Goal: Information Seeking & Learning: Learn about a topic

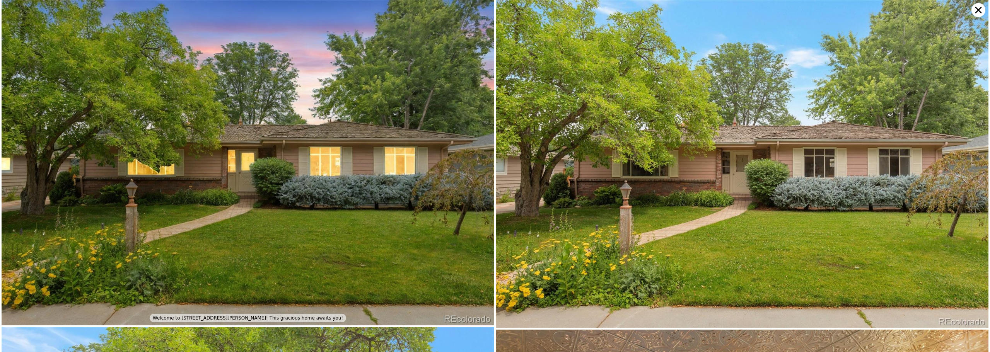
scroll to position [6557, 0]
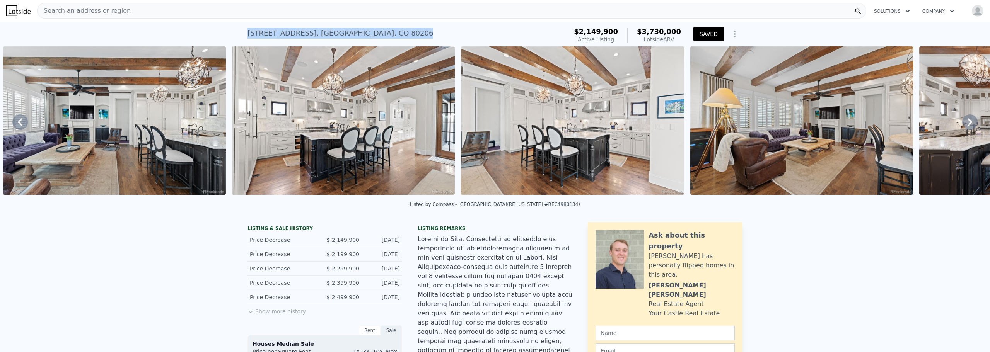
drag, startPoint x: 352, startPoint y: 34, endPoint x: 245, endPoint y: 35, distance: 107.2
click at [248, 35] on div "579 Madison St , Denver , CO 80206" at bounding box center [341, 33] width 186 height 11
copy div "579 Madison St , Denver , CO 80206"
click at [20, 124] on icon at bounding box center [20, 122] width 5 height 8
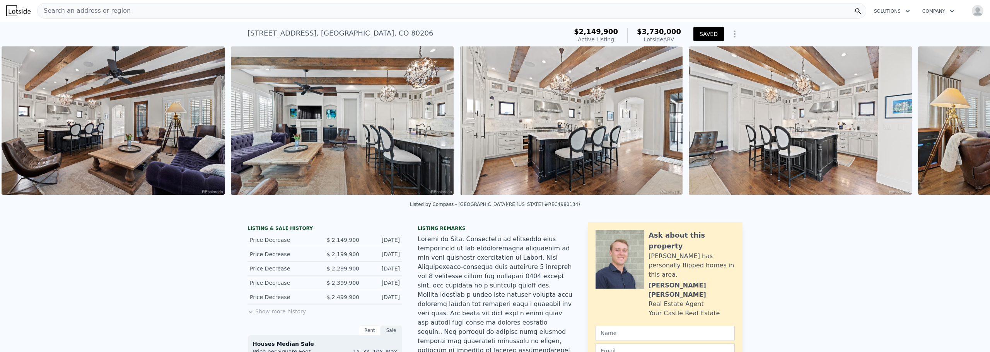
scroll to position [0, 3603]
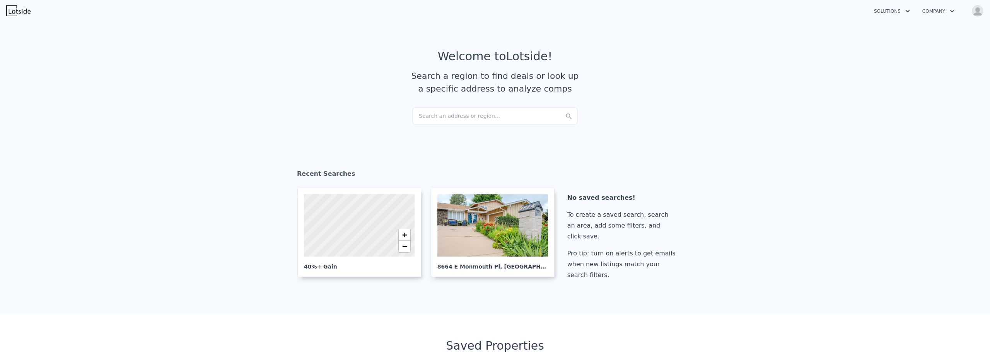
scroll to position [231, 0]
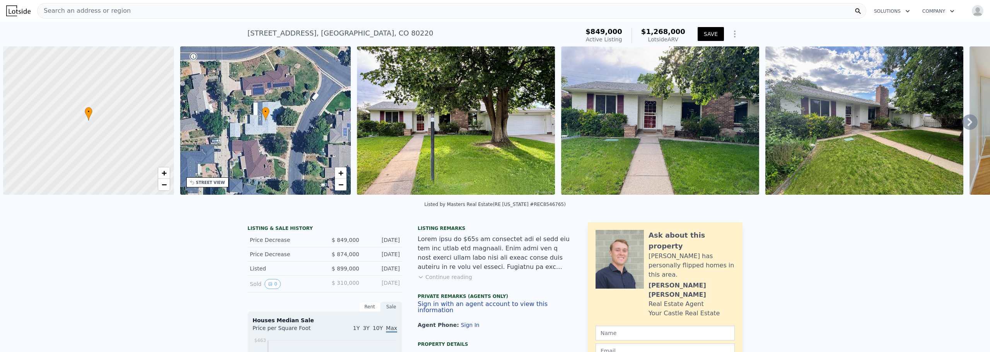
scroll to position [0, 3]
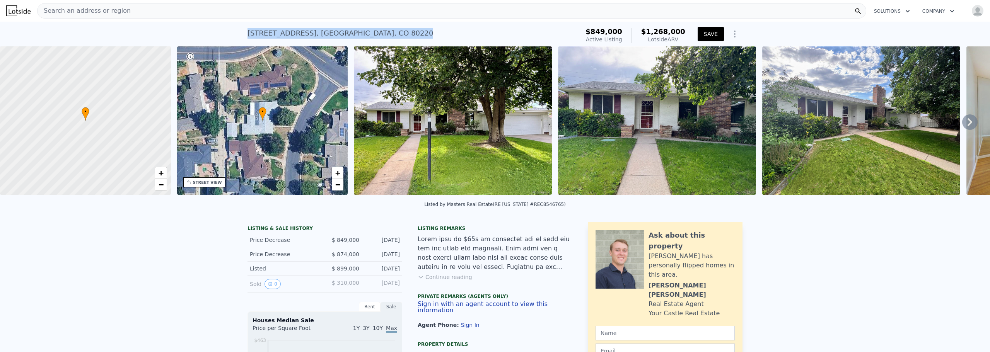
drag, startPoint x: 357, startPoint y: 36, endPoint x: 244, endPoint y: 41, distance: 112.3
click at [248, 41] on div "[STREET_ADDRESS] Active at $849k (~ARV $1.268m )" at bounding box center [412, 36] width 329 height 22
copy div "[STREET_ADDRESS]"
click at [968, 123] on icon at bounding box center [970, 122] width 5 height 8
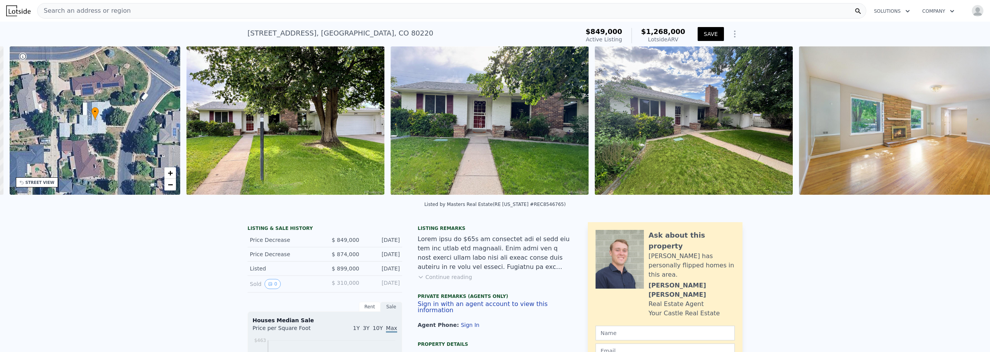
scroll to position [0, 180]
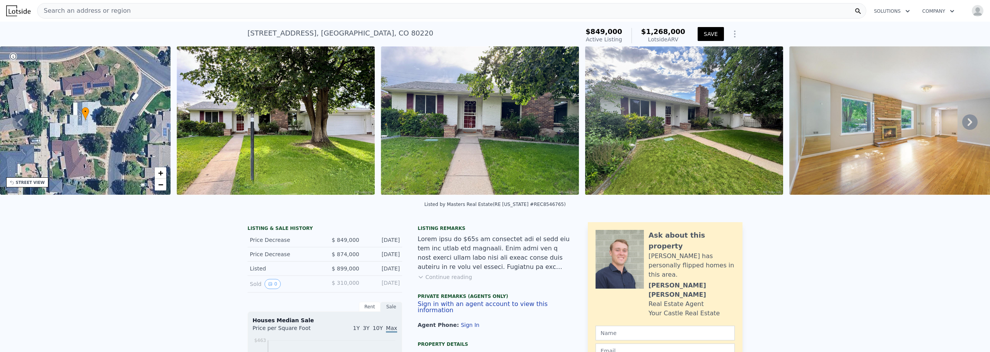
click at [968, 123] on icon at bounding box center [970, 122] width 5 height 8
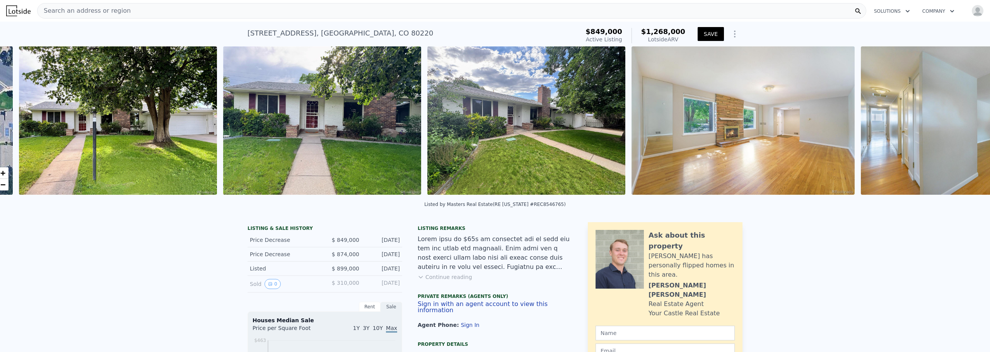
scroll to position [0, 354]
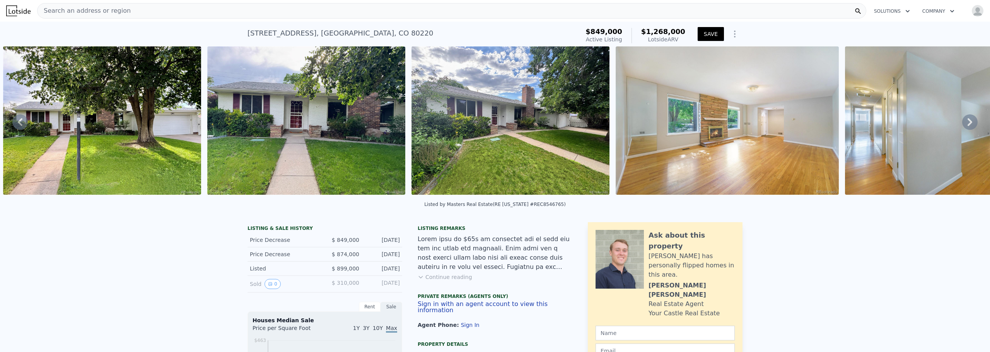
click at [968, 123] on icon at bounding box center [970, 122] width 5 height 8
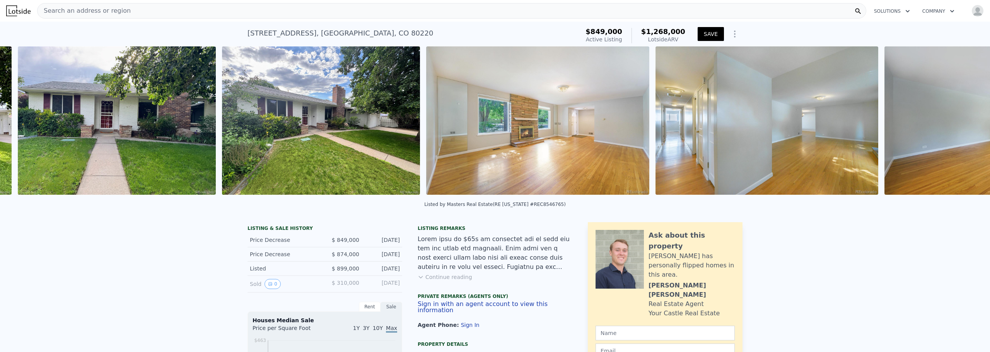
scroll to position [0, 558]
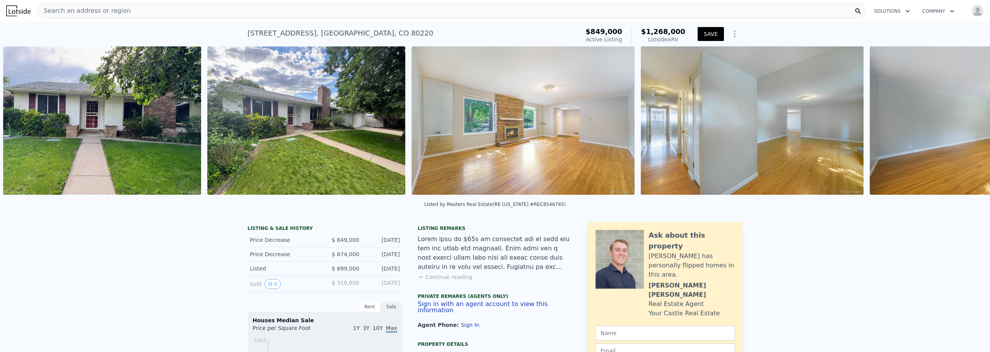
click at [963, 123] on img at bounding box center [981, 120] width 223 height 149
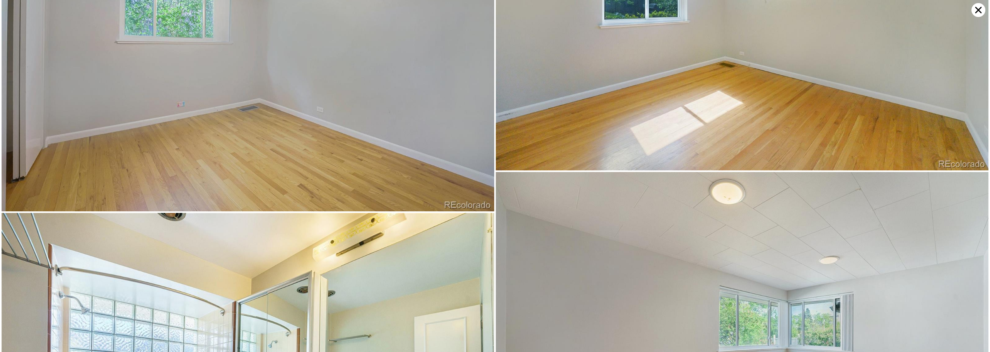
scroll to position [3321, 0]
